Goal: Obtain resource: Download file/media

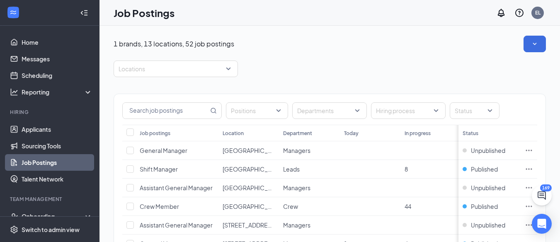
scroll to position [41, 0]
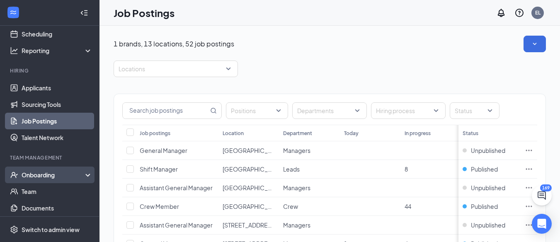
click at [22, 170] on div "Onboarding" at bounding box center [49, 175] width 99 height 17
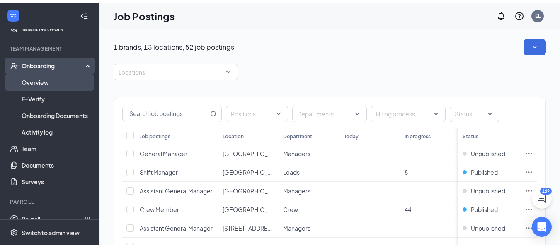
scroll to position [159, 0]
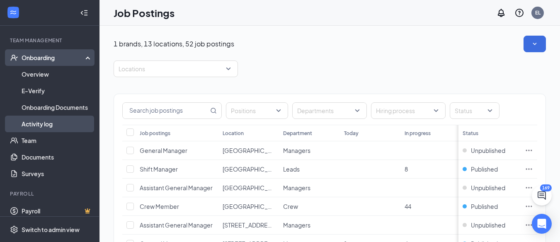
click at [36, 118] on link "Activity log" at bounding box center [57, 124] width 71 height 17
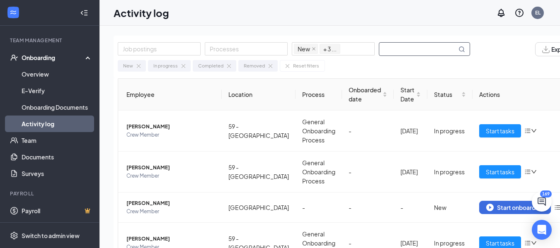
click at [403, 52] on input "text" at bounding box center [417, 49] width 77 height 13
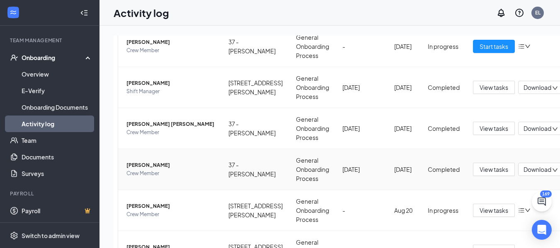
scroll to position [290, 0]
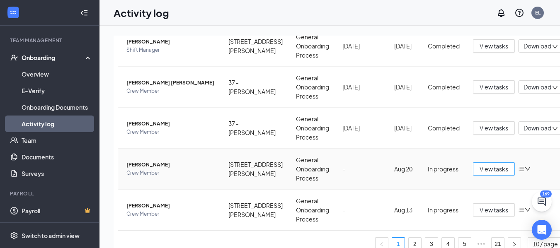
type input "[PERSON_NAME]"
drag, startPoint x: 452, startPoint y: 174, endPoint x: 450, endPoint y: 194, distance: 20.3
drag, startPoint x: 450, startPoint y: 194, endPoint x: 506, endPoint y: 154, distance: 68.9
click at [506, 154] on td "View tasks" at bounding box center [518, 169] width 104 height 41
click at [479, 168] on span "View tasks" at bounding box center [493, 168] width 29 height 9
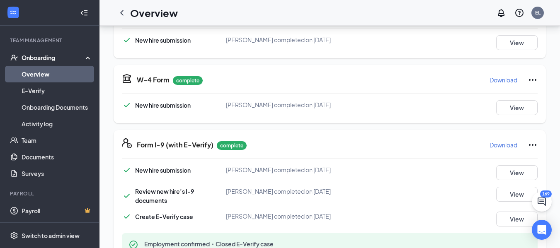
scroll to position [166, 0]
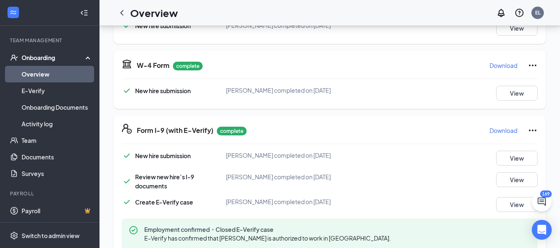
click at [501, 133] on p "Download" at bounding box center [503, 130] width 28 height 8
click at [36, 124] on link "Activity log" at bounding box center [57, 124] width 71 height 17
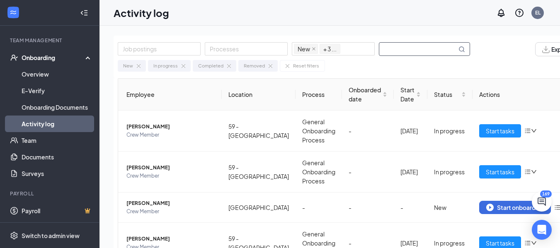
click at [406, 49] on input "text" at bounding box center [417, 49] width 77 height 13
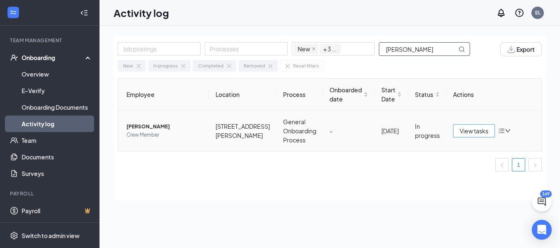
type input "[PERSON_NAME]"
click at [466, 131] on span "View tasks" at bounding box center [473, 130] width 29 height 9
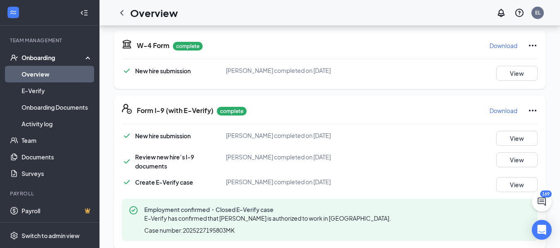
scroll to position [207, 0]
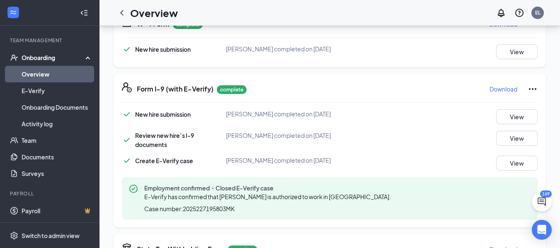
click at [502, 89] on p "Download" at bounding box center [503, 89] width 28 height 8
